Goal: Transaction & Acquisition: Purchase product/service

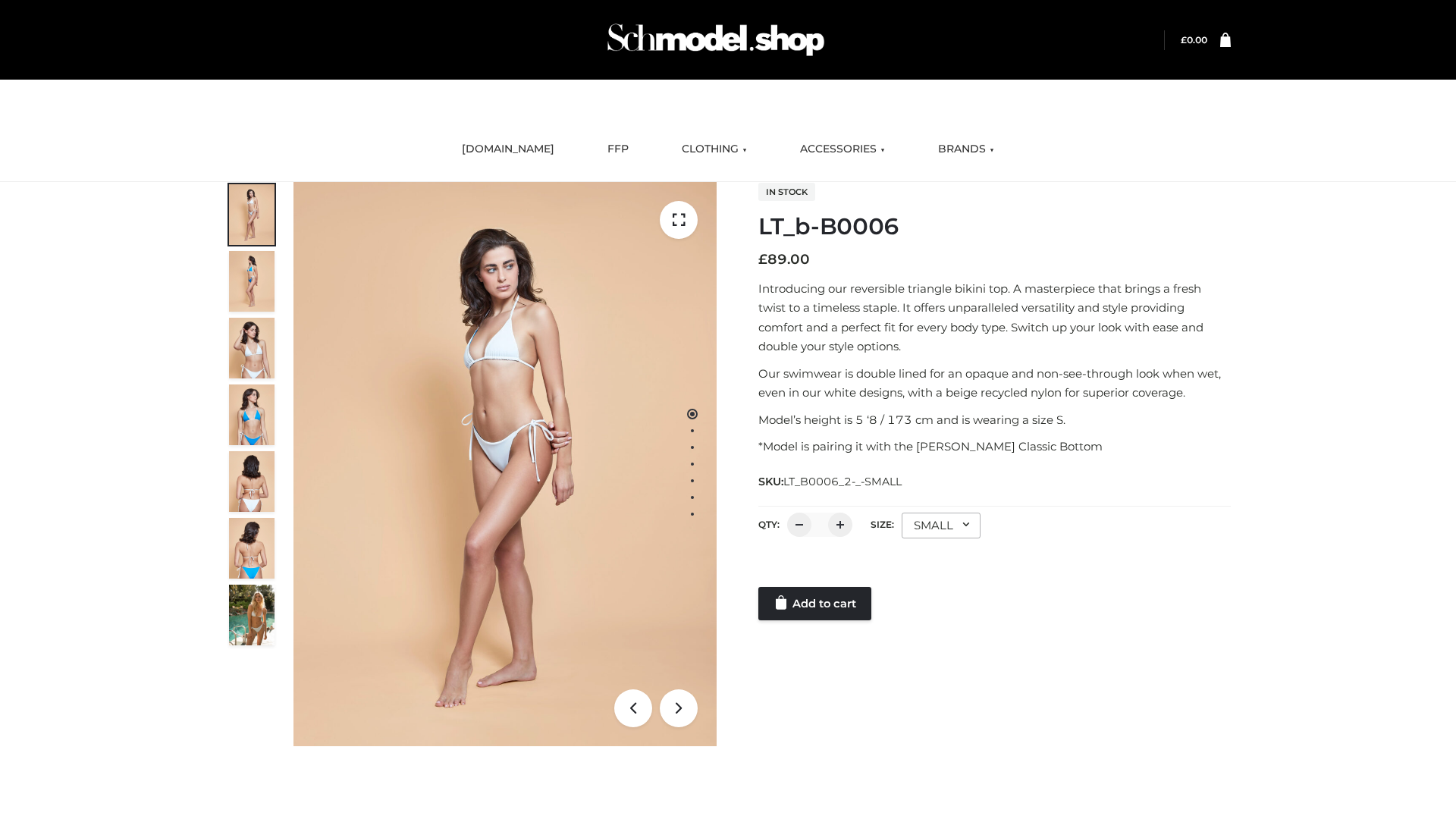
click at [816, 603] on link "Add to cart" at bounding box center [814, 603] width 113 height 33
